Goal: Information Seeking & Learning: Learn about a topic

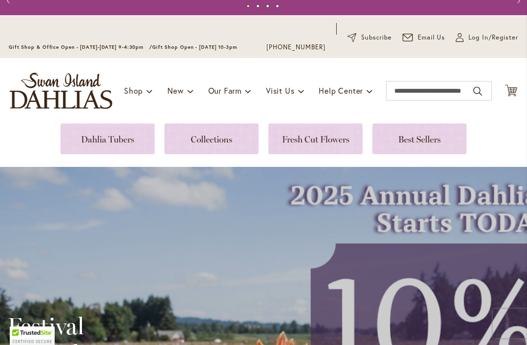
scroll to position [34, 0]
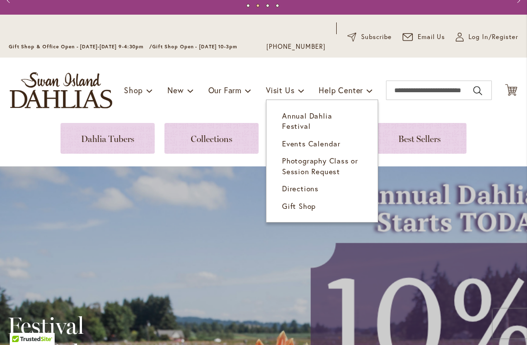
click at [331, 115] on span "Annual Dahlia Festival" at bounding box center [307, 121] width 50 height 20
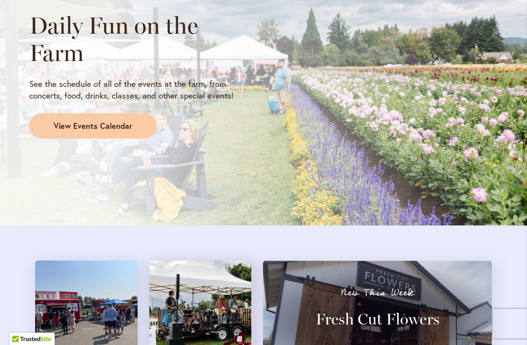
scroll to position [937, 0]
click at [130, 142] on div "Daily Fun on the Farm See the schedule of all of the events at the farm, from c…" at bounding box center [146, 74] width 234 height 144
click at [116, 128] on link "View Events Calendar" at bounding box center [92, 125] width 127 height 25
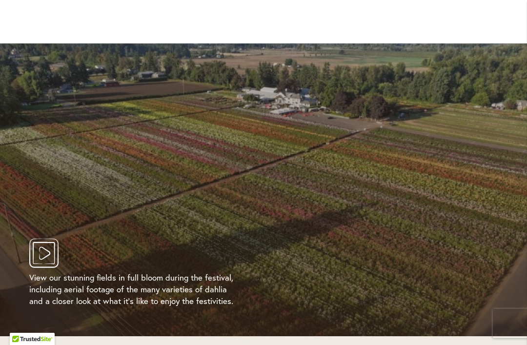
scroll to position [1899, 0]
